Goal: Find contact information: Find contact information

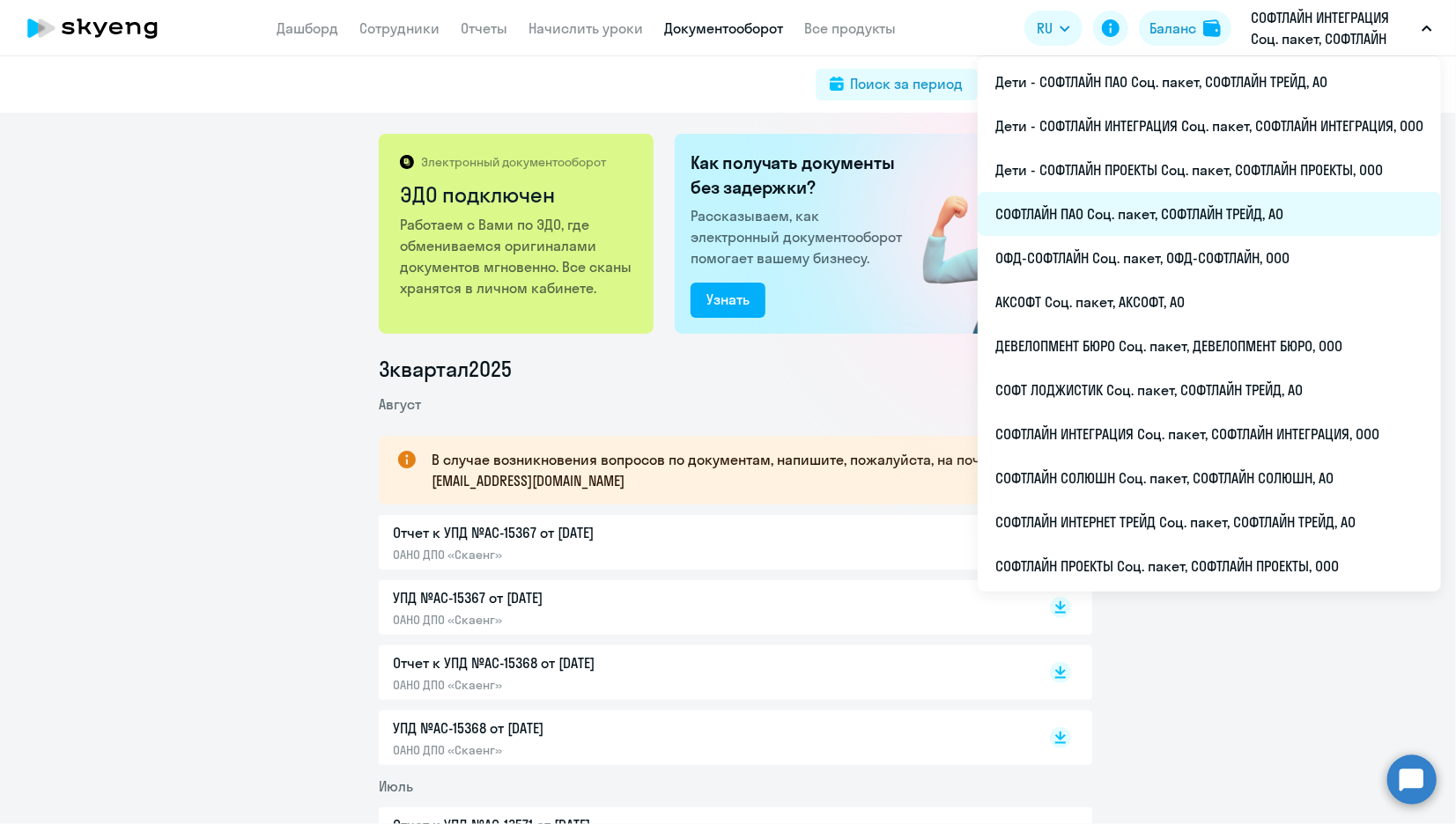
click at [1036, 220] on li "СОФТЛАЙН ПАО Соц. пакет, СОФТЛАЙН ТРЕЙД, АО" at bounding box center [1209, 213] width 464 height 44
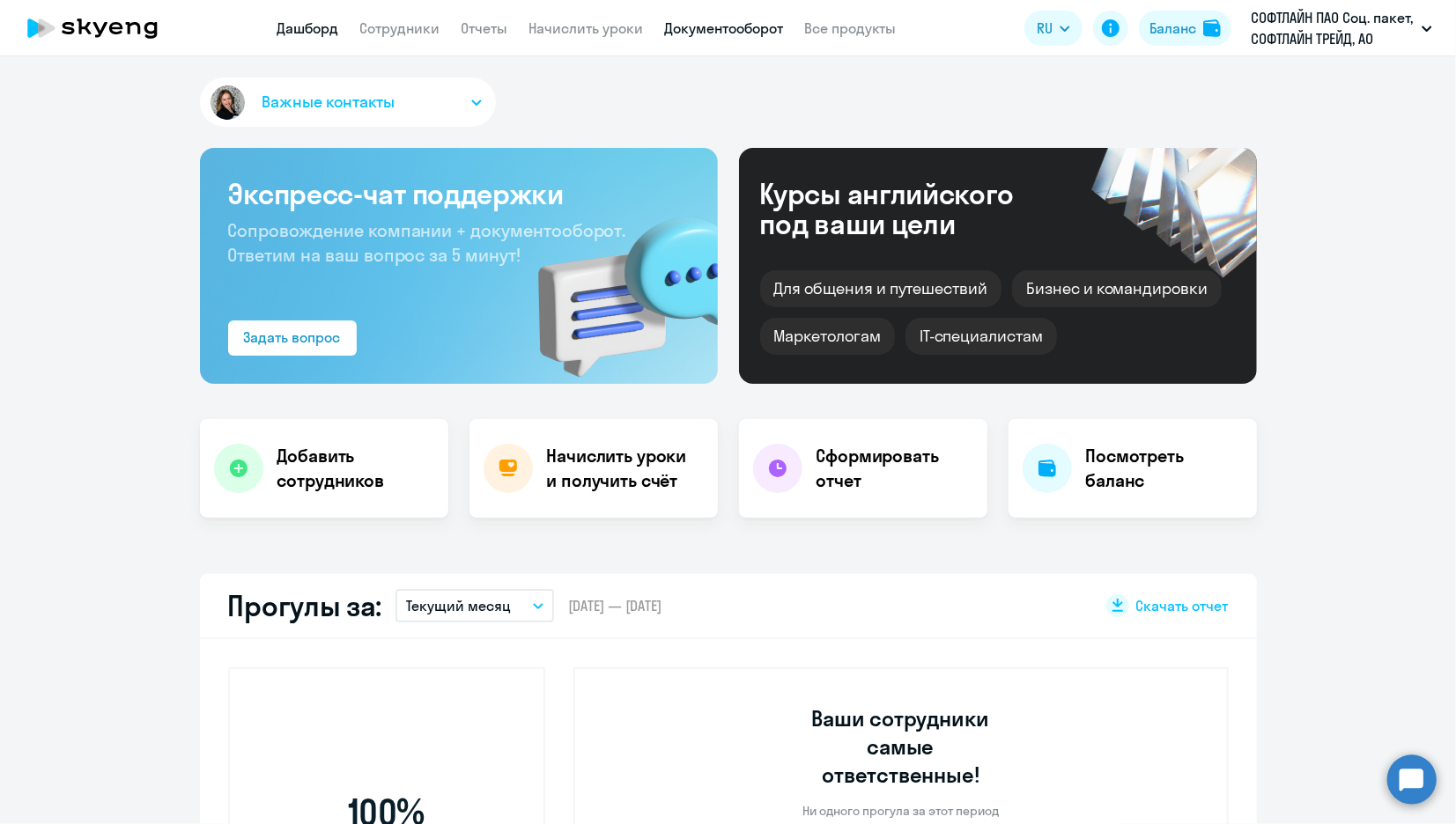
scroll to position [98, 0]
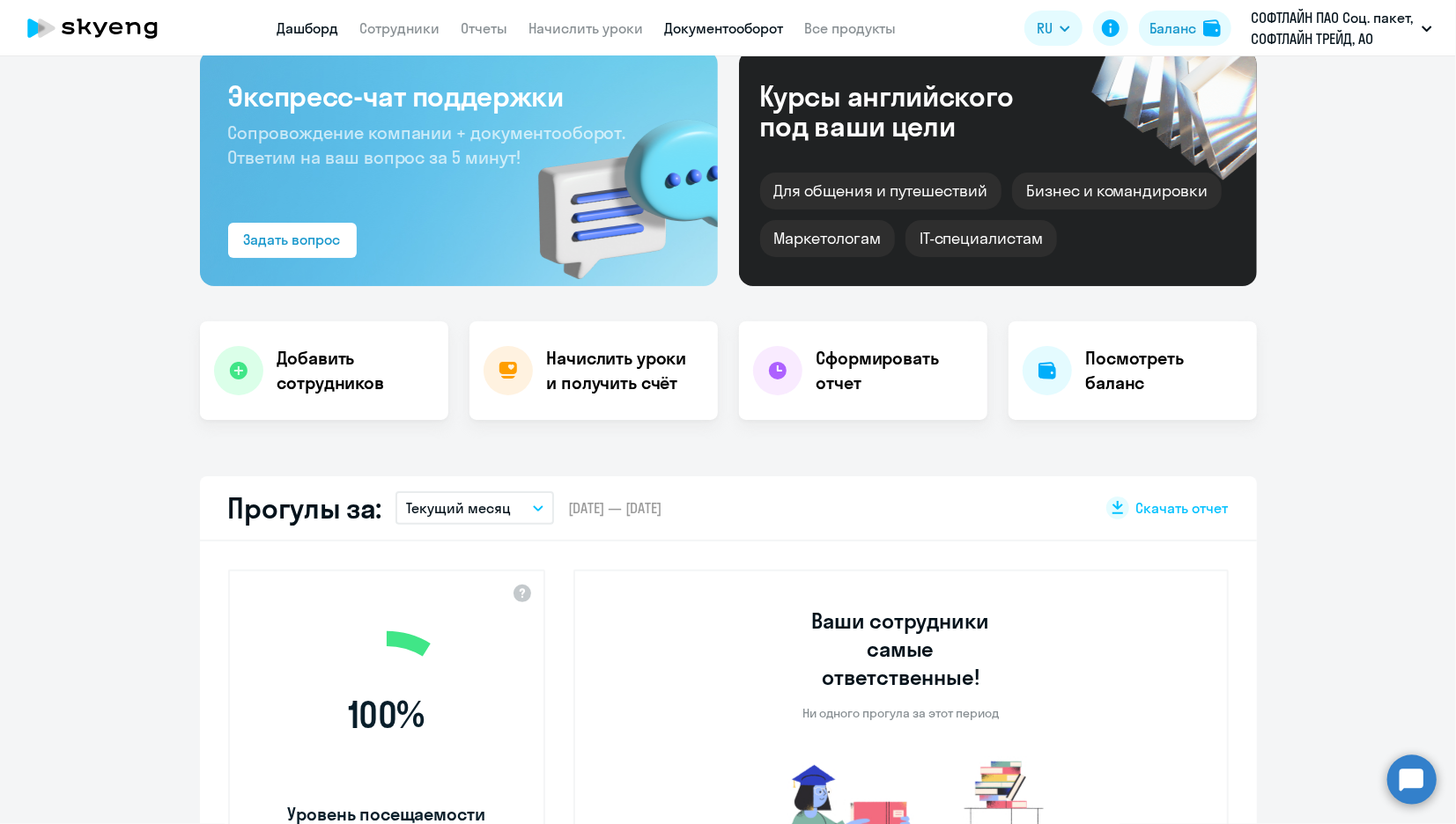
click at [728, 29] on link "Документооборот" at bounding box center [725, 27] width 119 height 17
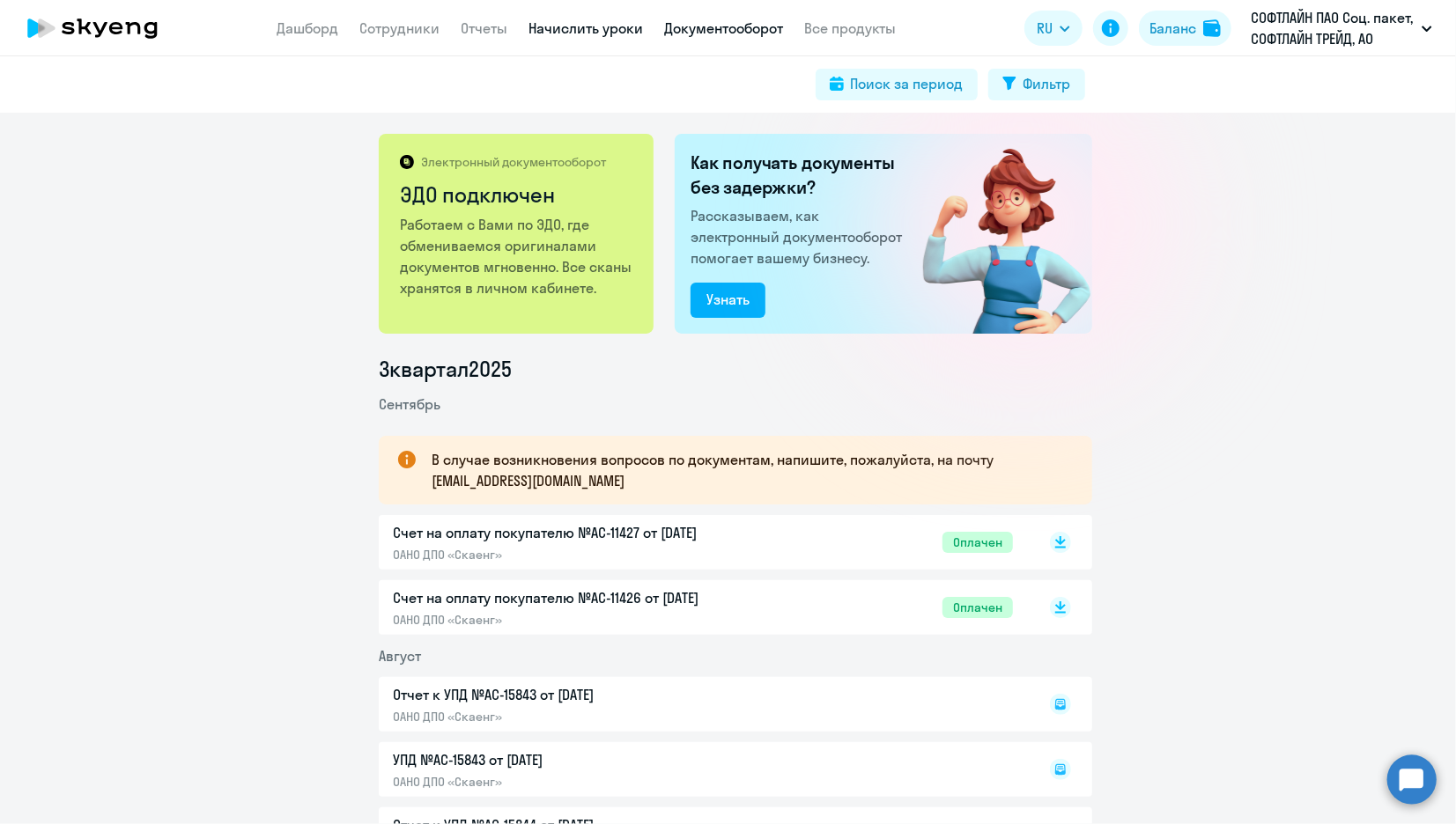
click at [621, 29] on link "Начислить уроки" at bounding box center [587, 27] width 115 height 17
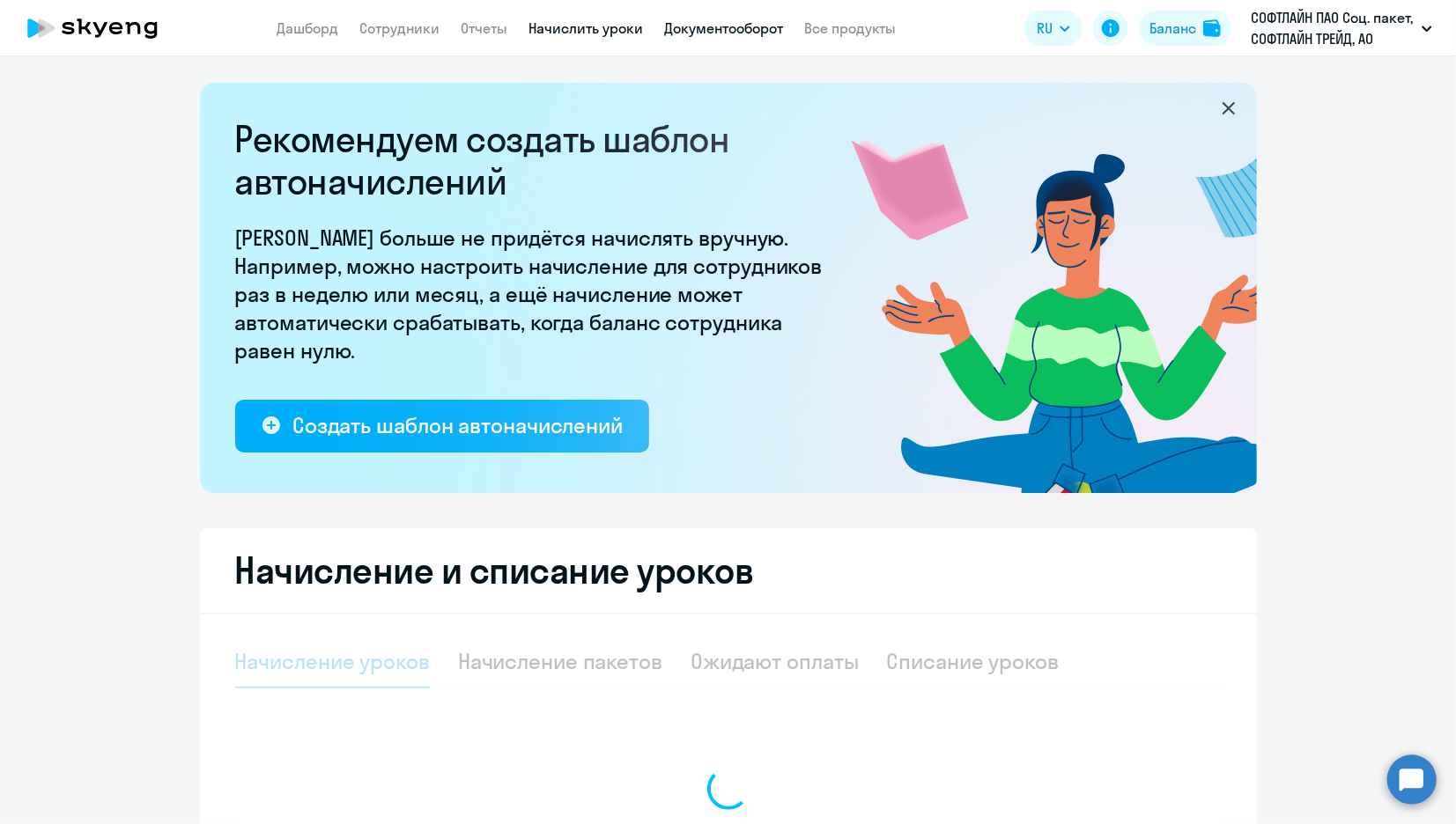
select select "10"
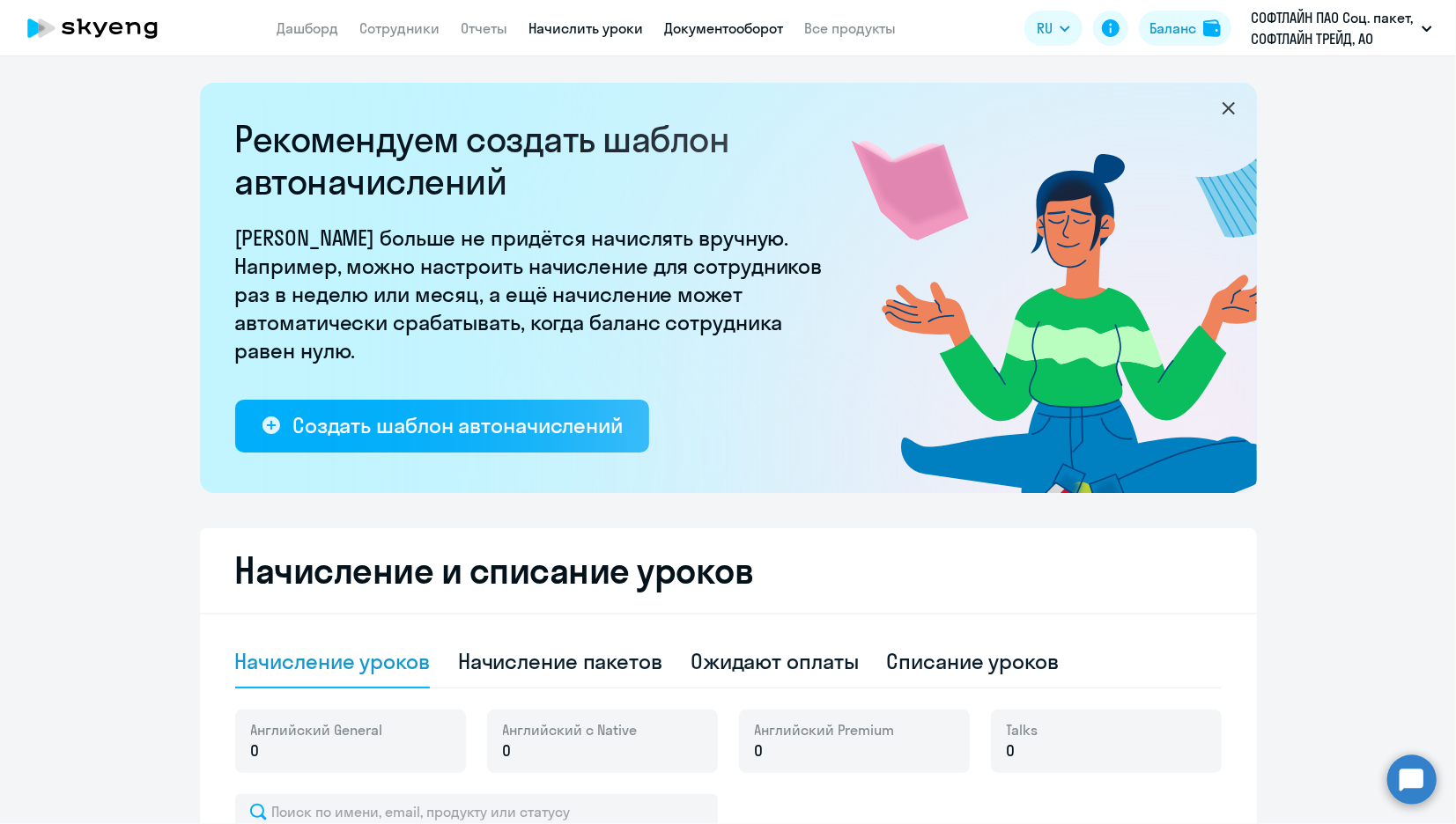
click at [728, 26] on link "Документооборот" at bounding box center [725, 27] width 119 height 17
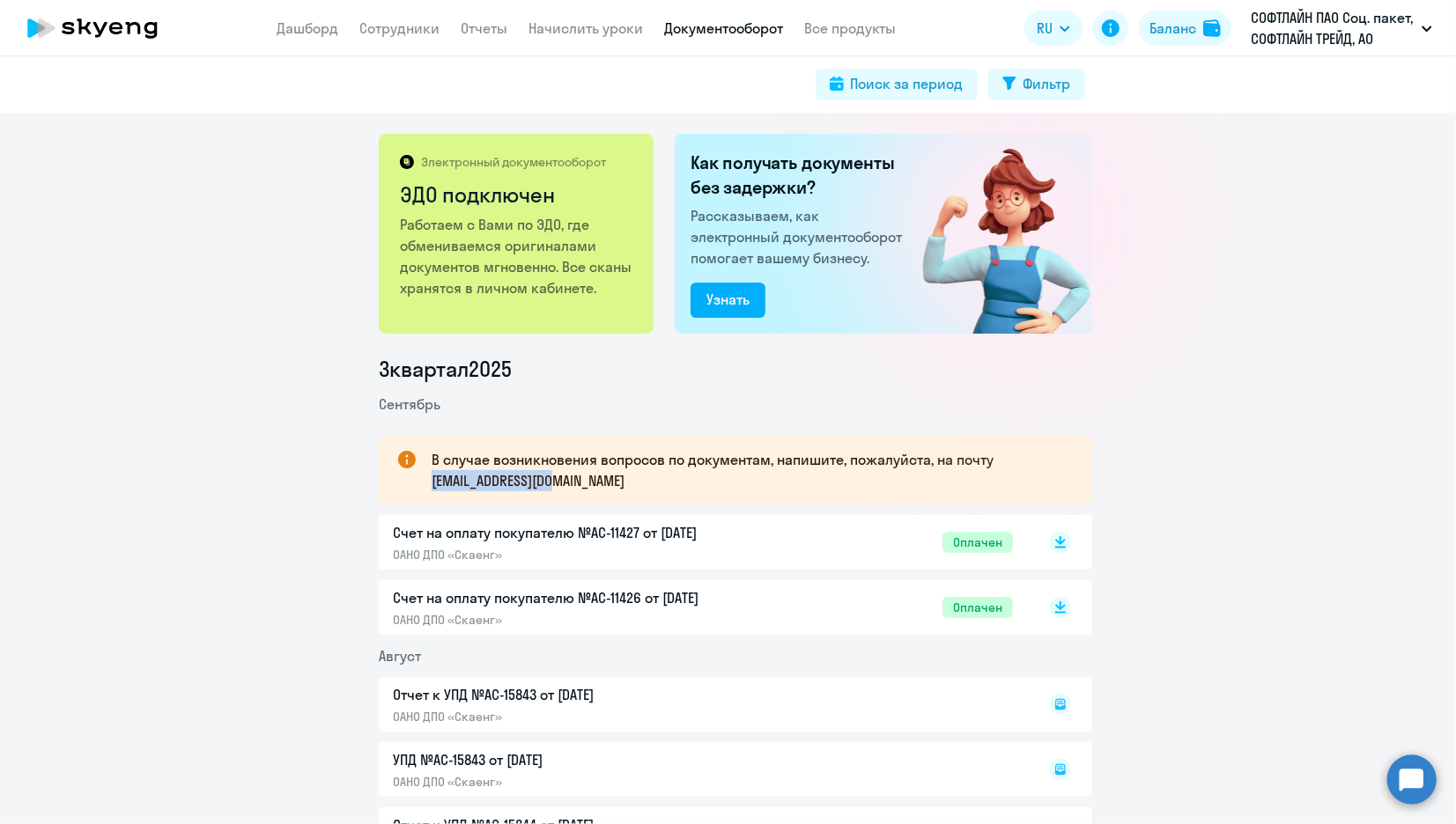
drag, startPoint x: 604, startPoint y: 482, endPoint x: 423, endPoint y: 482, distance: 181.0
click at [423, 482] on div "В случае возникновения вопросов по документам, напишите, пожалуйста, на почту […" at bounding box center [735, 470] width 713 height 69
drag, startPoint x: 423, startPoint y: 482, endPoint x: 442, endPoint y: 481, distance: 19.0
copy p "[EMAIL_ADDRESS][DOMAIN_NAME]"
